Goal: Use online tool/utility: Utilize a website feature to perform a specific function

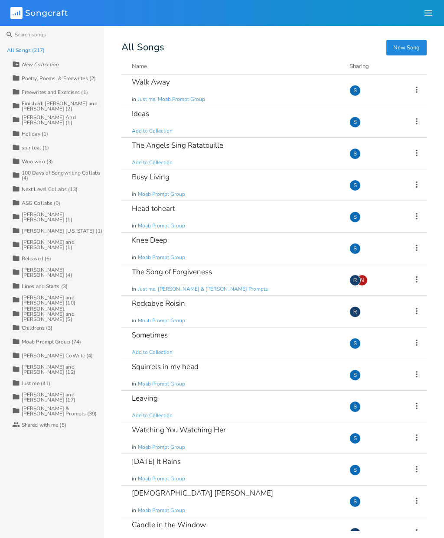
click at [233, 95] on div "Walk Away in Just me, Moab Prompt Group" at bounding box center [235, 90] width 207 height 31
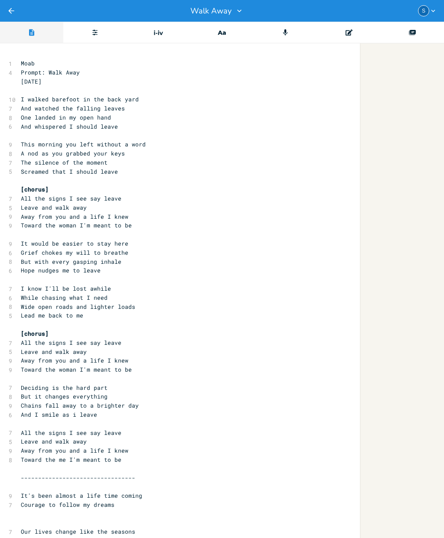
click at [166, 39] on div "Progressions" at bounding box center [158, 33] width 63 height 22
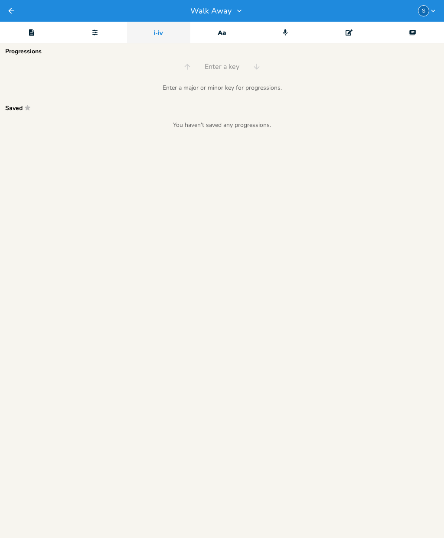
click at [232, 91] on div "Enter a major or minor key for progressions." at bounding box center [221, 88] width 433 height 8
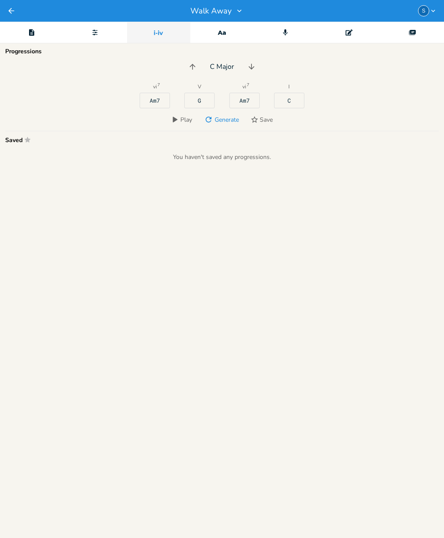
click at [229, 120] on span "Generate" at bounding box center [227, 120] width 24 height 8
click at [231, 121] on span "Generate" at bounding box center [227, 120] width 24 height 8
click at [252, 65] on icon "button" at bounding box center [251, 66] width 9 height 9
click at [198, 68] on button "button" at bounding box center [192, 67] width 14 height 14
click at [226, 120] on span "Generate" at bounding box center [227, 120] width 24 height 8
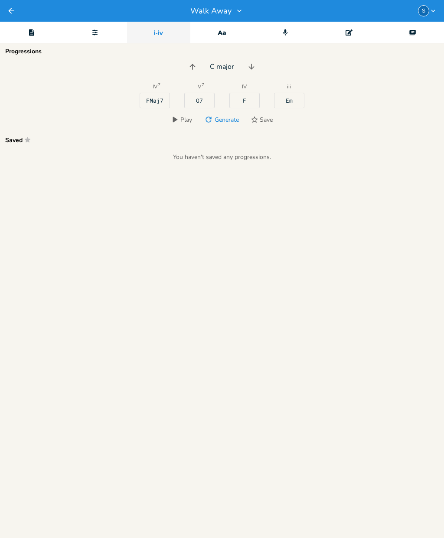
click at [234, 118] on span "Generate" at bounding box center [227, 120] width 24 height 8
click at [7, 17] on button "Back" at bounding box center [11, 11] width 9 height 22
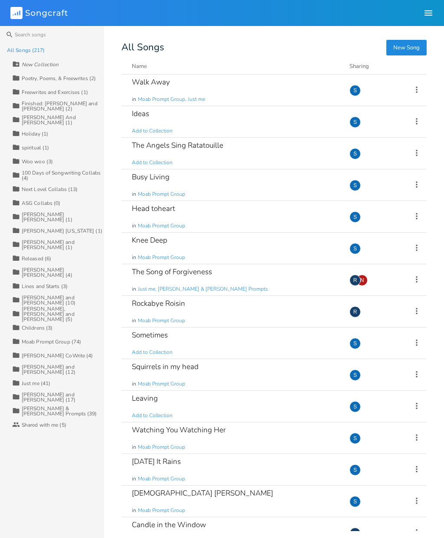
click at [269, 88] on div "Walk Away in Moab Prompt Group, Just me" at bounding box center [235, 90] width 207 height 31
